Goal: Obtain resource: Download file/media

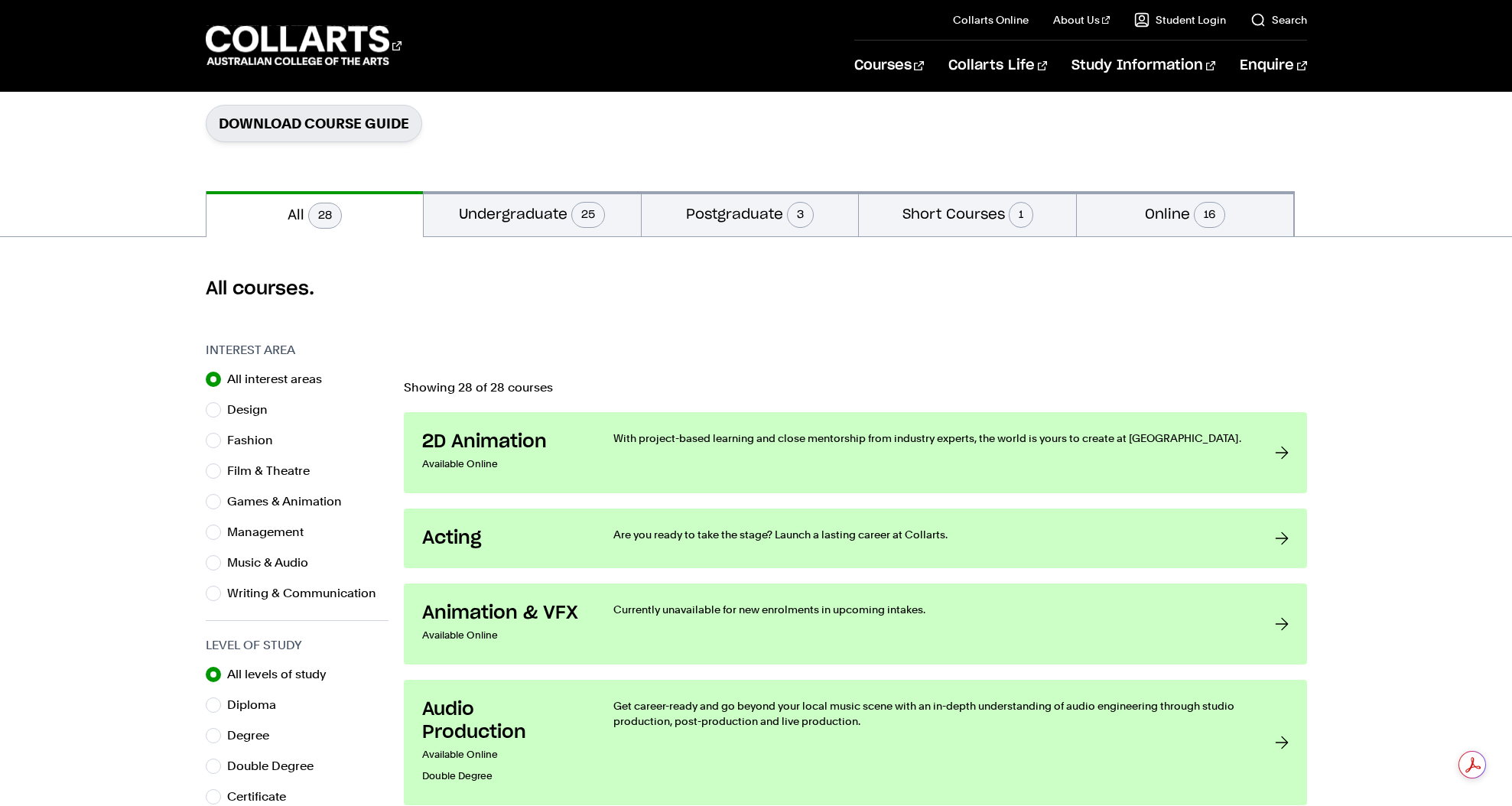
scroll to position [244, 0]
click at [216, 440] on input "Fashion" at bounding box center [213, 439] width 15 height 15
radio input "true"
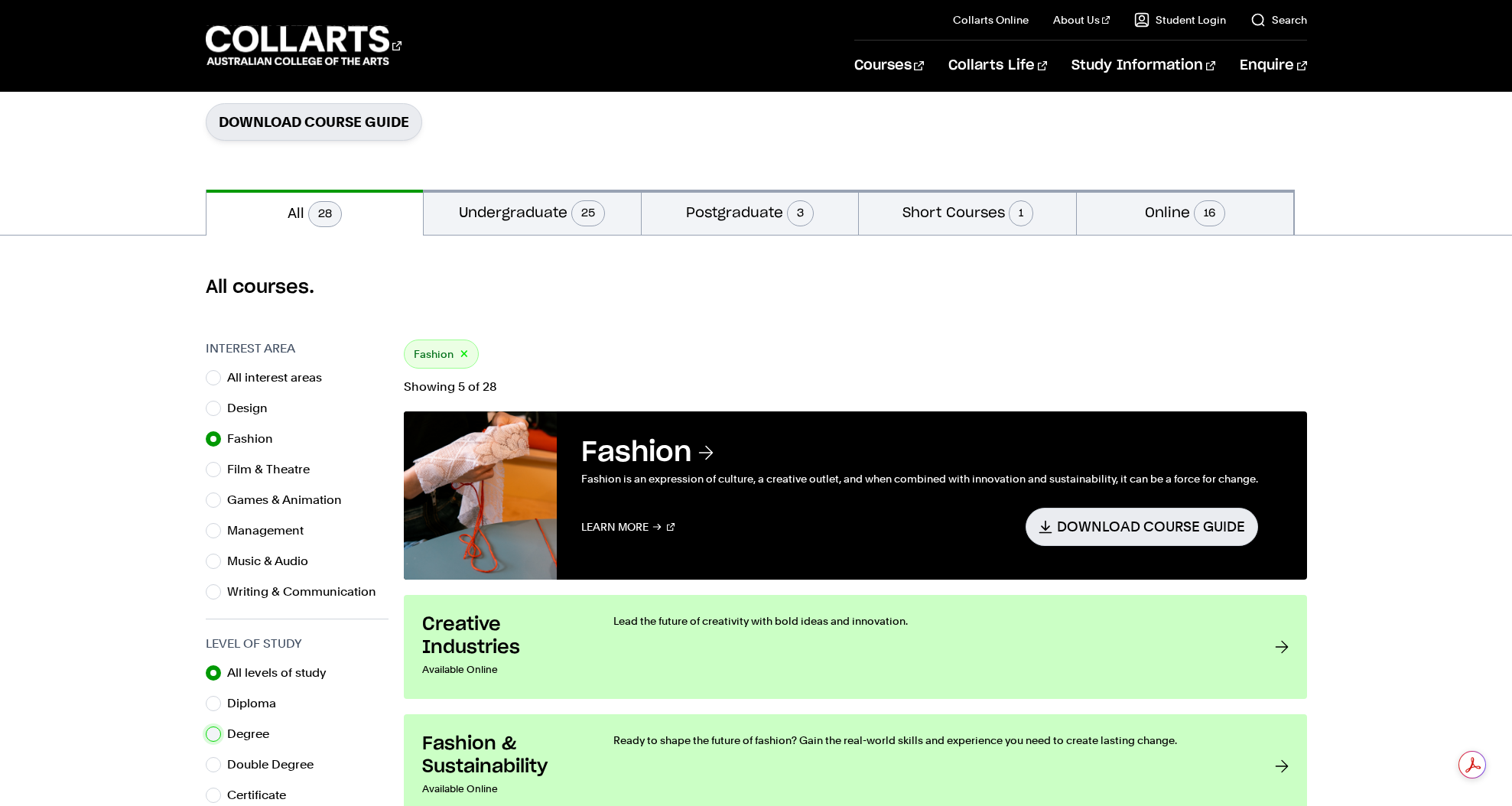
click at [212, 731] on input "Degree" at bounding box center [213, 734] width 15 height 15
radio input "true"
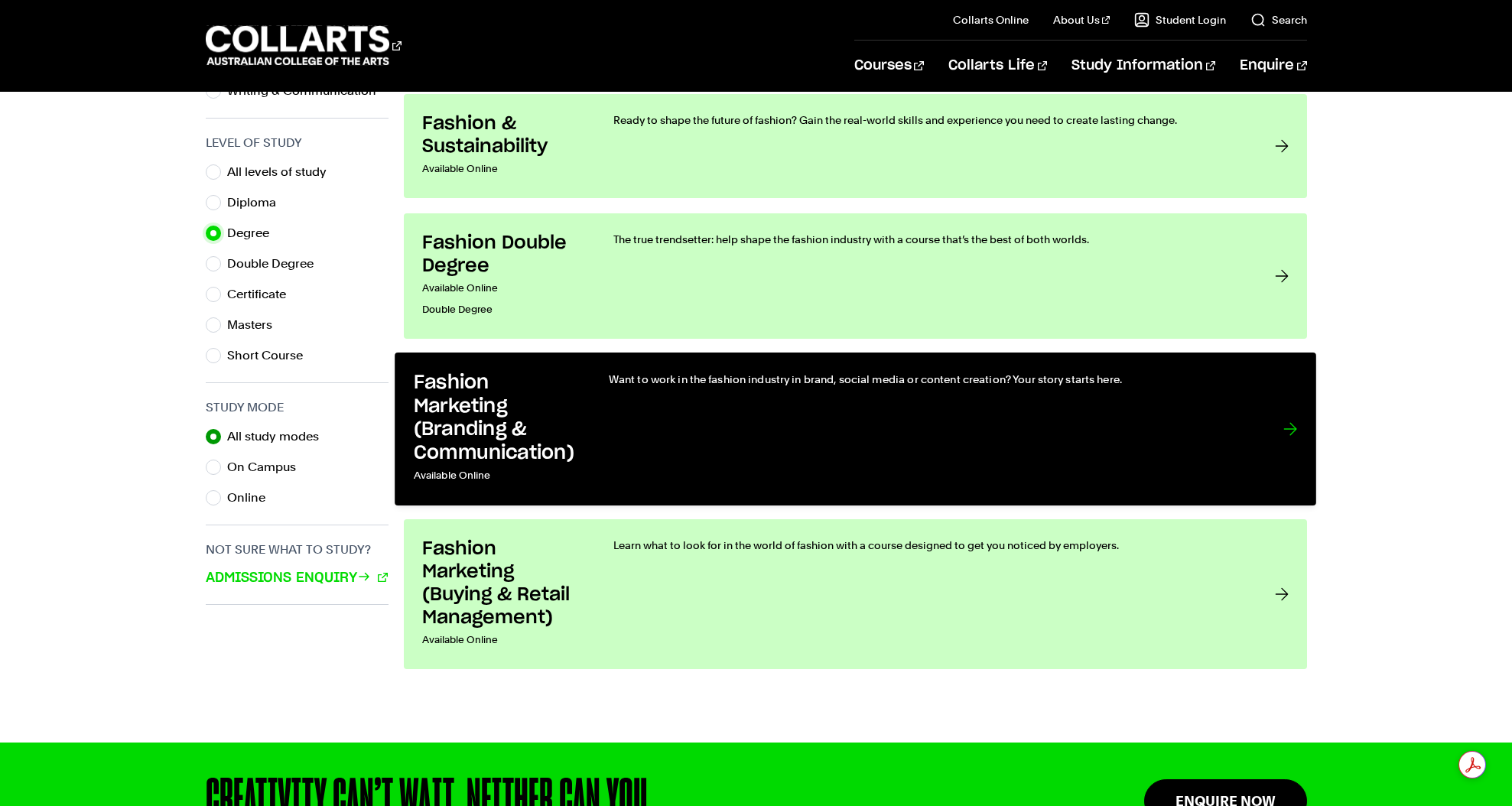
scroll to position [748, 0]
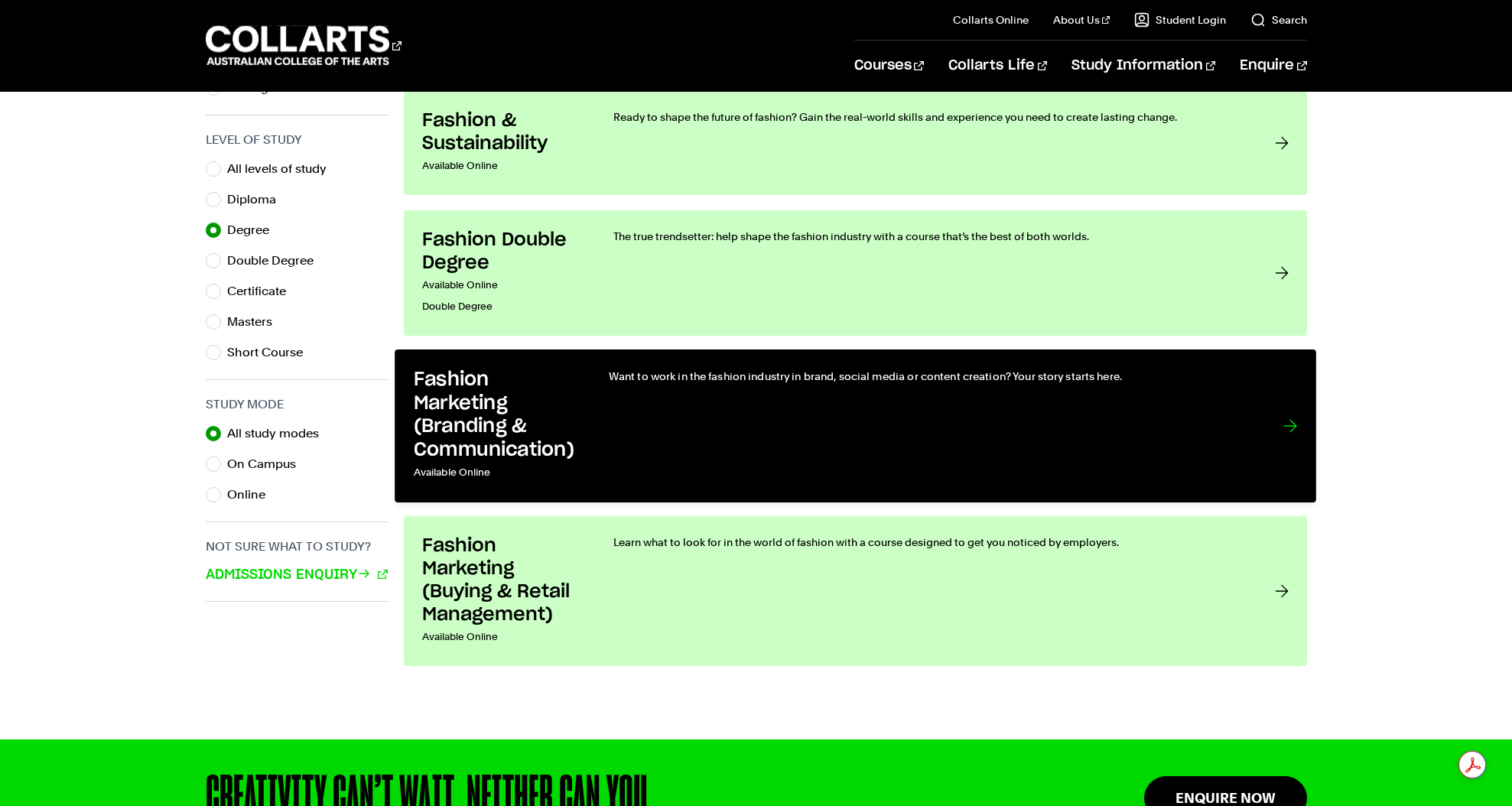
click at [531, 453] on h3 "Fashion Marketing (Branding & Communication)" at bounding box center [494, 415] width 164 height 93
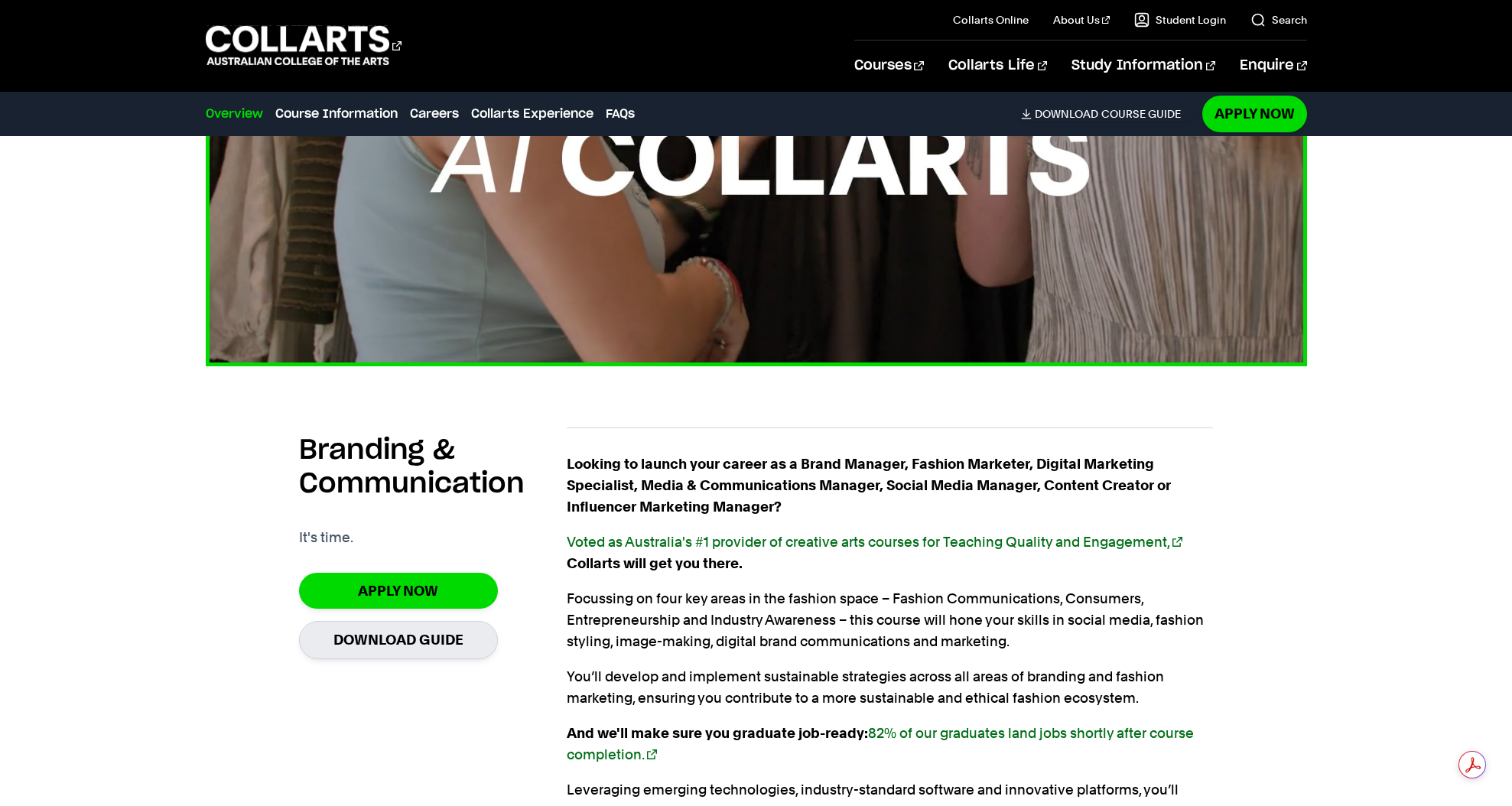
scroll to position [851, 0]
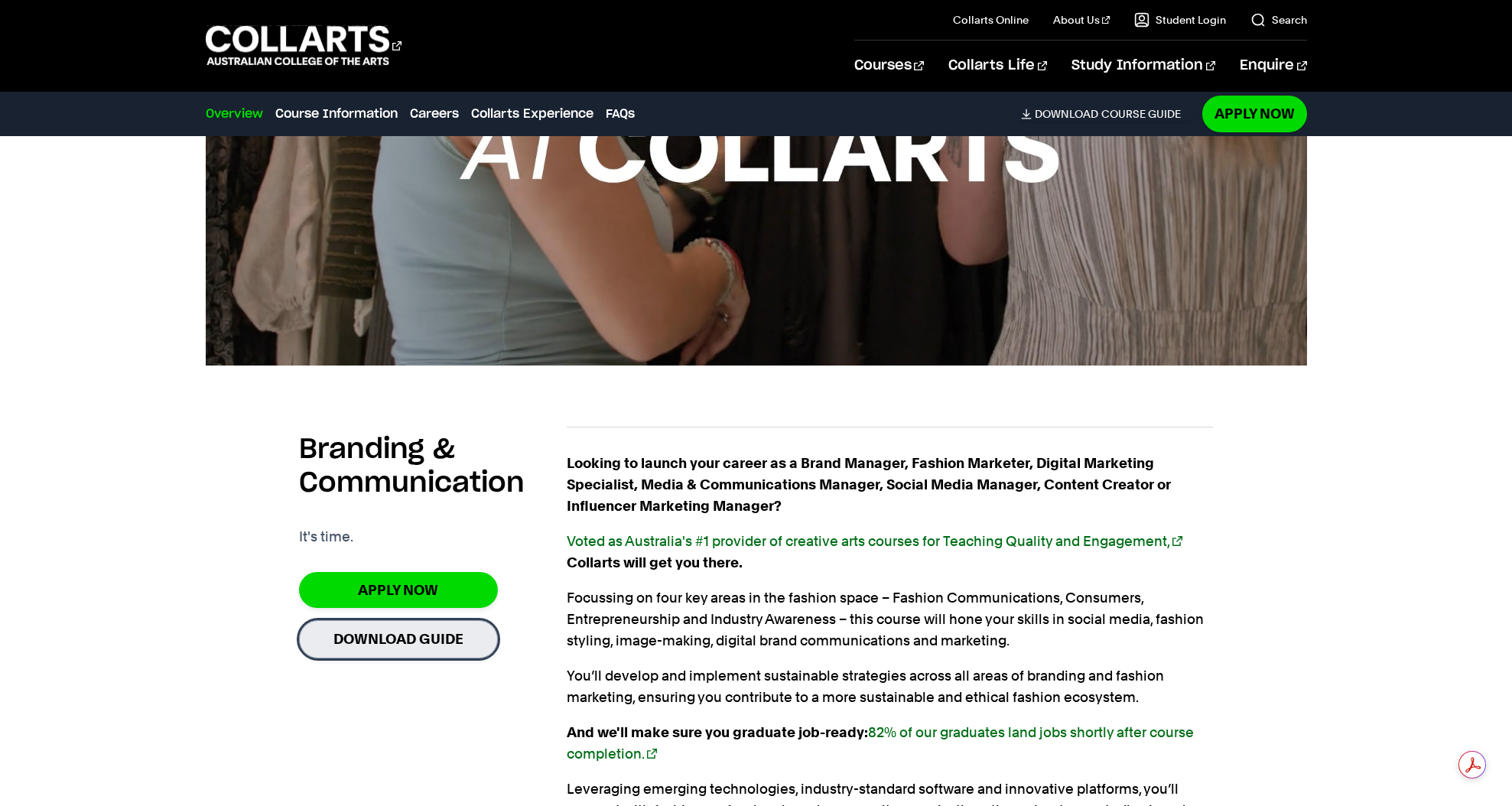
click at [460, 635] on link "Download Guide" at bounding box center [398, 639] width 199 height 38
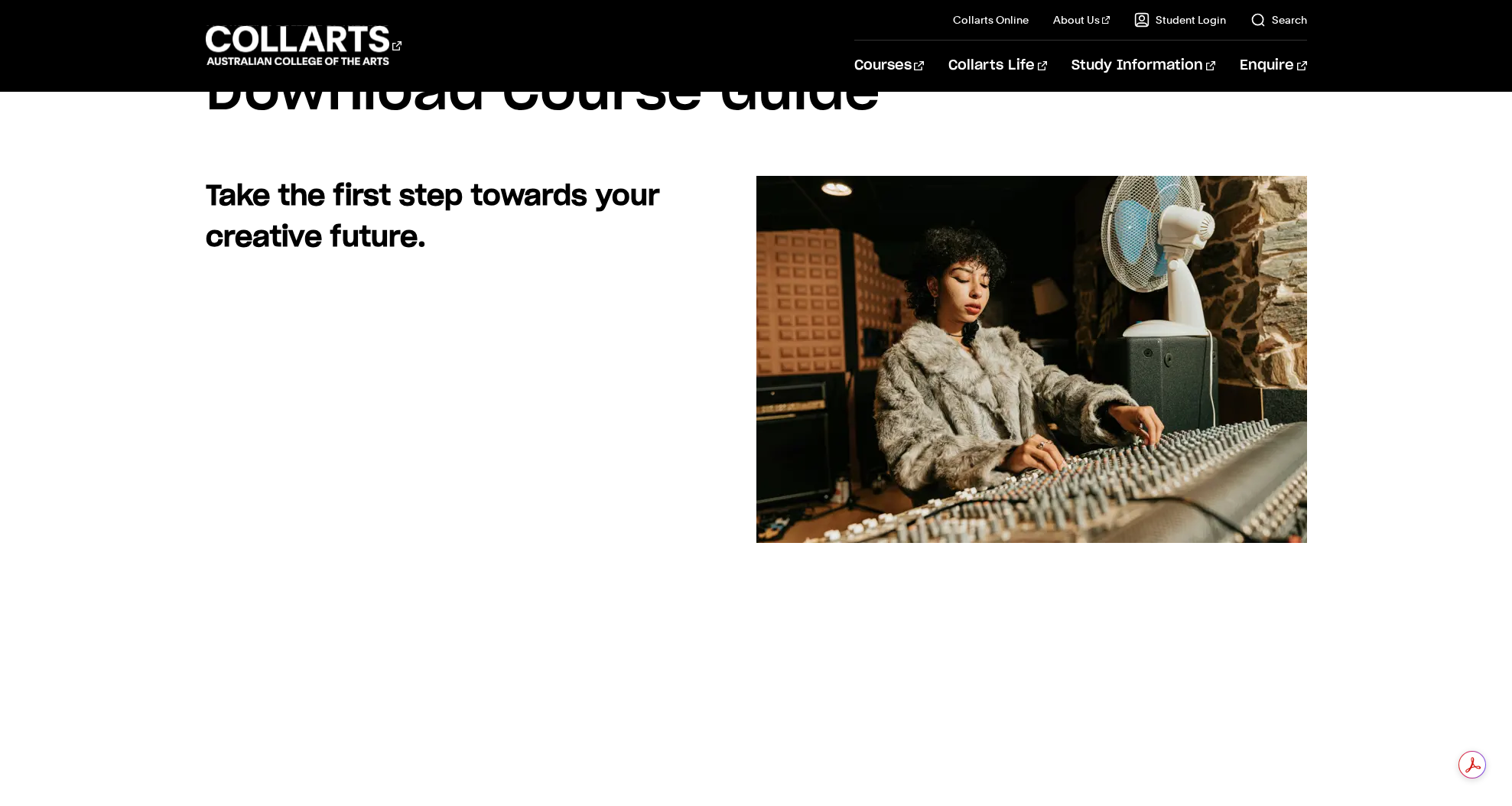
scroll to position [161, 0]
